Goal: Information Seeking & Learning: Learn about a topic

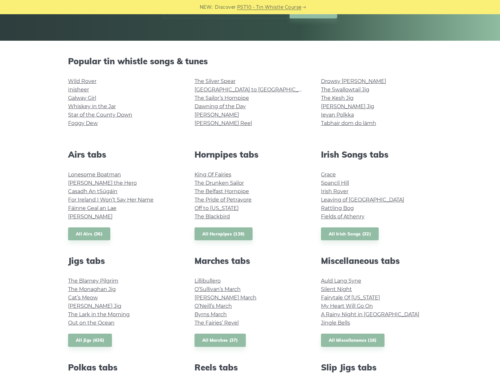
scroll to position [165, 0]
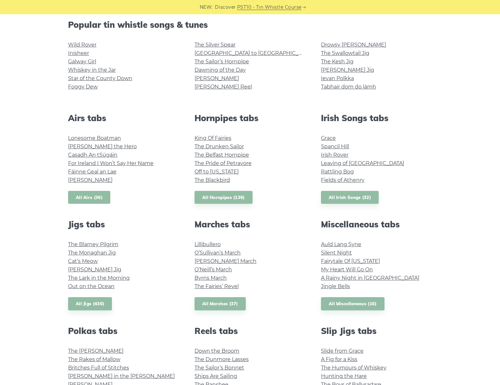
click at [84, 197] on link "All Airs (36)" at bounding box center [89, 197] width 42 height 13
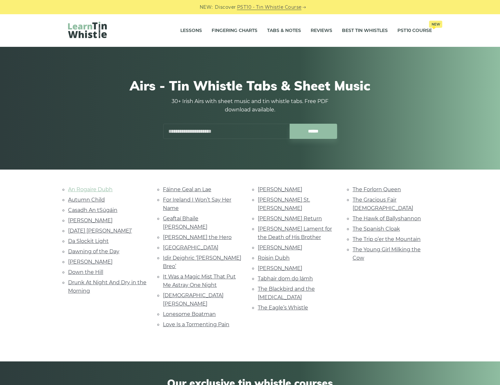
click at [86, 192] on link "An Rogaire Dubh" at bounding box center [90, 189] width 45 height 6
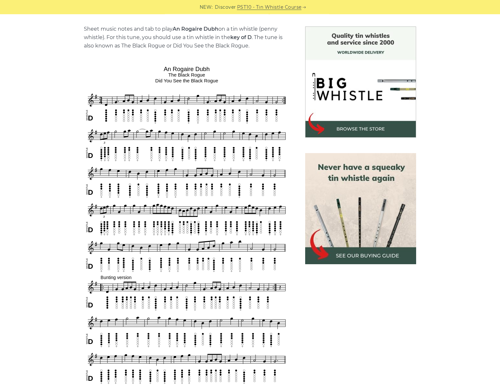
scroll to position [145, 0]
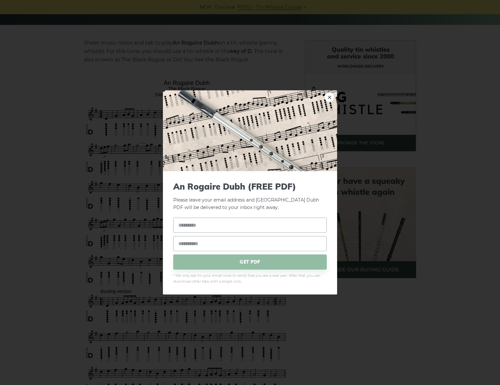
drag, startPoint x: 163, startPoint y: 82, endPoint x: 181, endPoint y: 84, distance: 17.5
click at [181, 84] on div "× An Rogaire Dubh (FREE PDF) Please leave your email address and the An Rogaire…" at bounding box center [250, 192] width 500 height 385
click at [378, 228] on div "× An Rogaire Dubh (FREE PDF) Please leave your email address and the An Rogaire…" at bounding box center [250, 192] width 500 height 385
drag, startPoint x: 326, startPoint y: 35, endPoint x: 324, endPoint y: 76, distance: 41.0
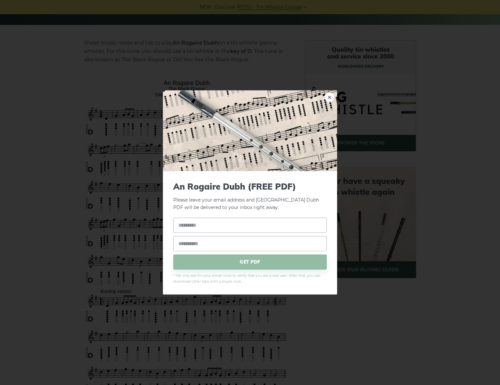
click at [326, 35] on div "× An Rogaire Dubh (FREE PDF) Please leave your email address and the An Rogaire…" at bounding box center [250, 192] width 500 height 385
click at [327, 99] on link "×" at bounding box center [330, 97] width 10 height 10
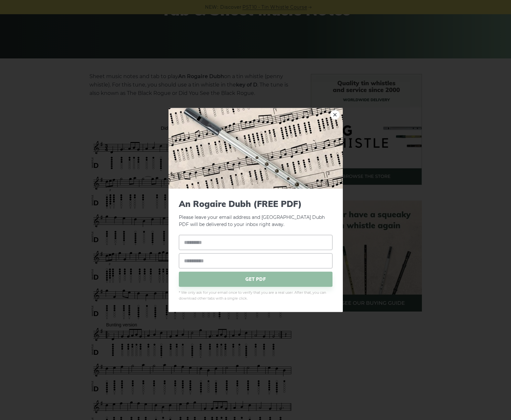
scroll to position [57, 0]
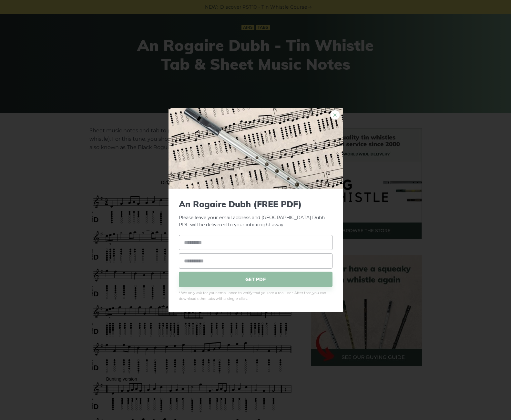
click at [338, 116] on link "×" at bounding box center [335, 115] width 10 height 10
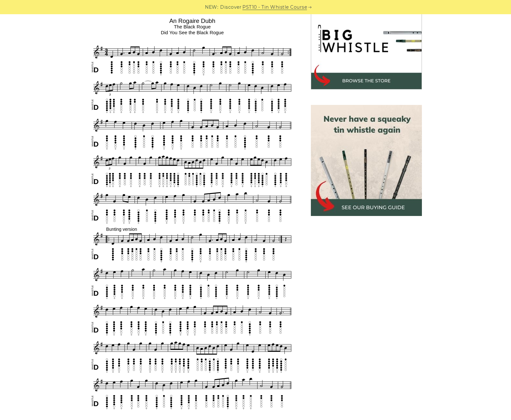
scroll to position [212, 0]
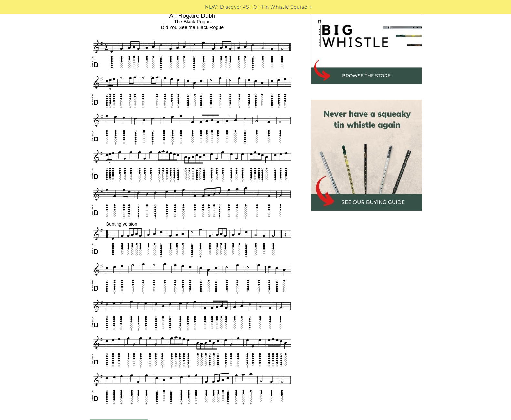
click at [35, 152] on div "Sheet music notes and tab to play An Rogaire Dubh on a tin whistle (penny whist…" at bounding box center [255, 310] width 511 height 675
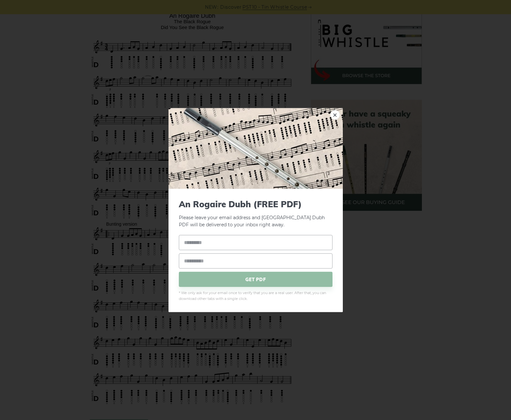
drag, startPoint x: 168, startPoint y: 15, endPoint x: 193, endPoint y: 18, distance: 25.7
click at [193, 18] on body "NEW: Discover PST10 - Tin Whistle Course Lessons Fingering Charts Tabs & Notes …" at bounding box center [255, 406] width 511 height 1236
drag, startPoint x: 206, startPoint y: 42, endPoint x: 227, endPoint y: 51, distance: 22.7
click at [206, 42] on div "× An Rogaire Dubh (FREE PDF) Please leave your email address and the An Rogaire…" at bounding box center [255, 210] width 511 height 420
click at [338, 117] on link "×" at bounding box center [335, 115] width 10 height 10
